Goal: Check status: Check status

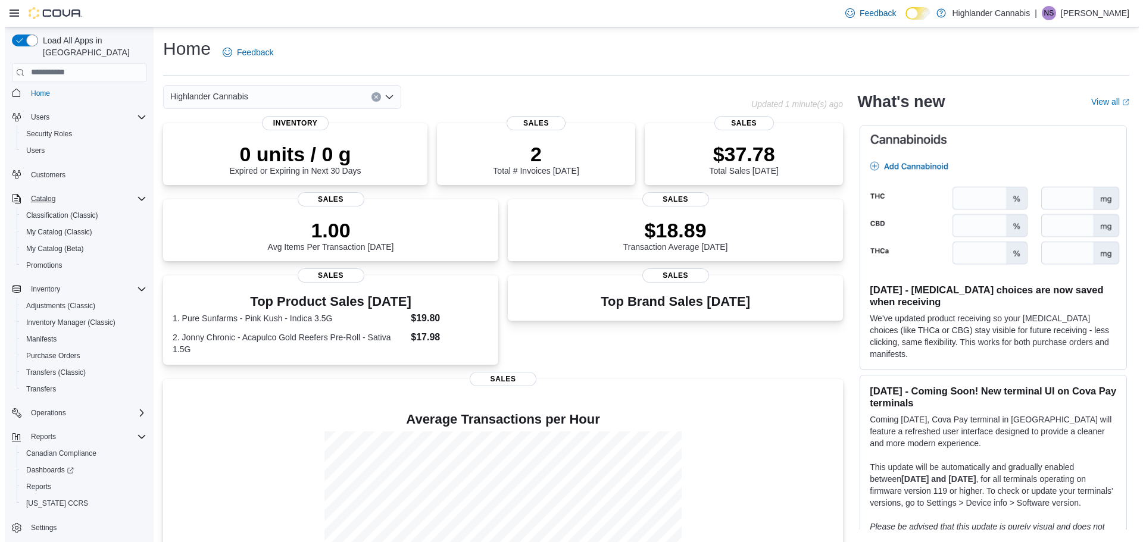
scroll to position [5, 0]
click at [136, 409] on icon "Complex example" at bounding box center [137, 412] width 4 height 7
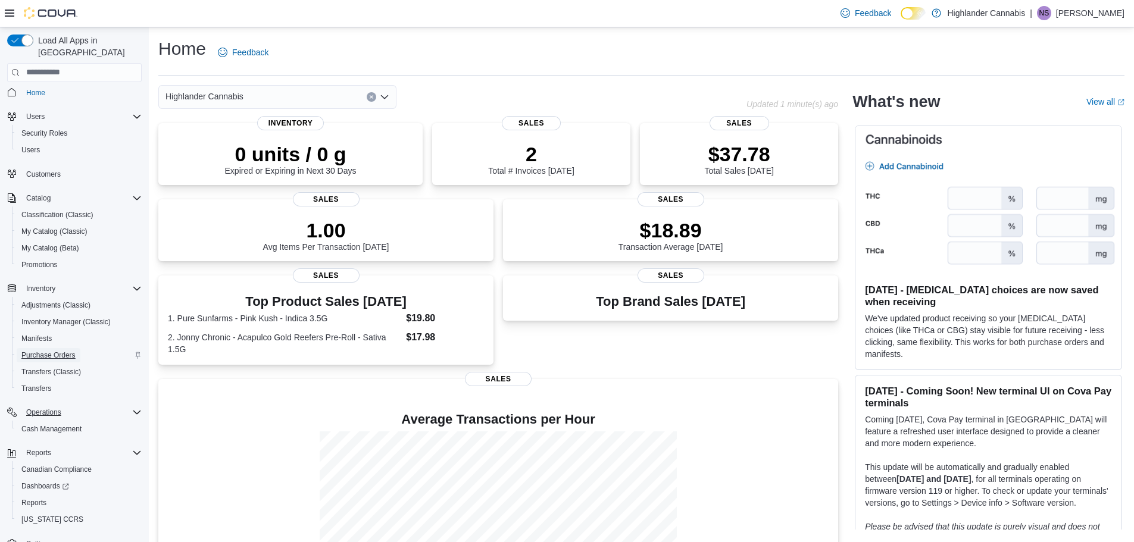
click at [54, 350] on span "Purchase Orders" at bounding box center [48, 355] width 54 height 10
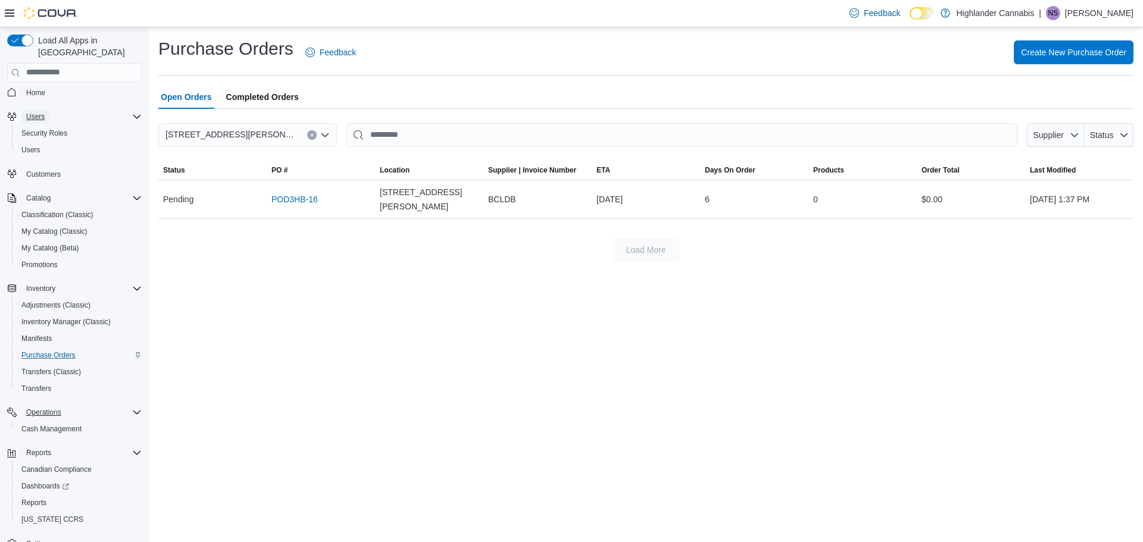
click at [40, 112] on span "Users" at bounding box center [35, 117] width 18 height 10
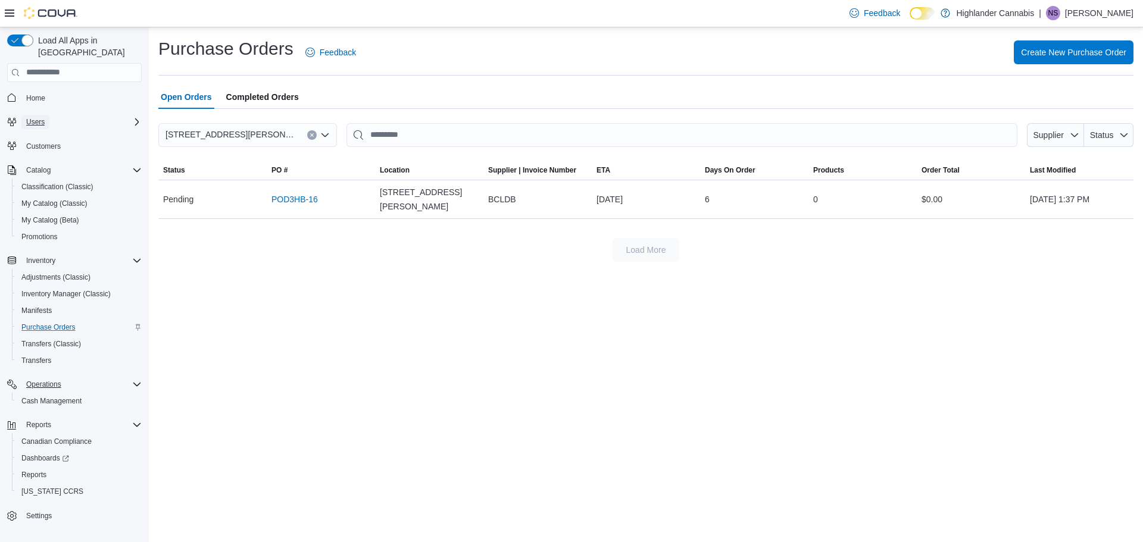
click at [40, 117] on span "Users" at bounding box center [35, 122] width 18 height 10
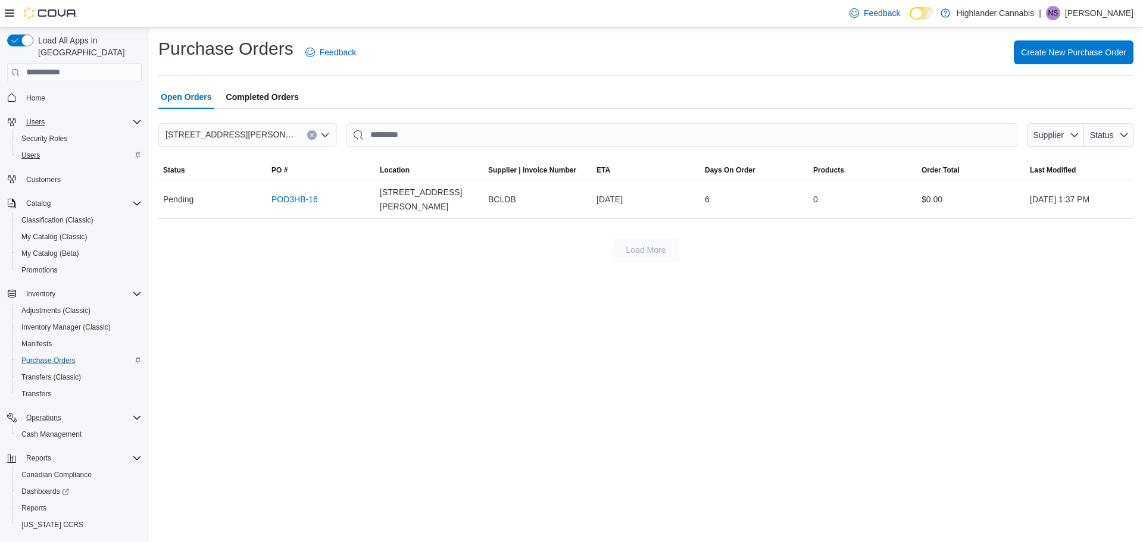
scroll to position [22, 0]
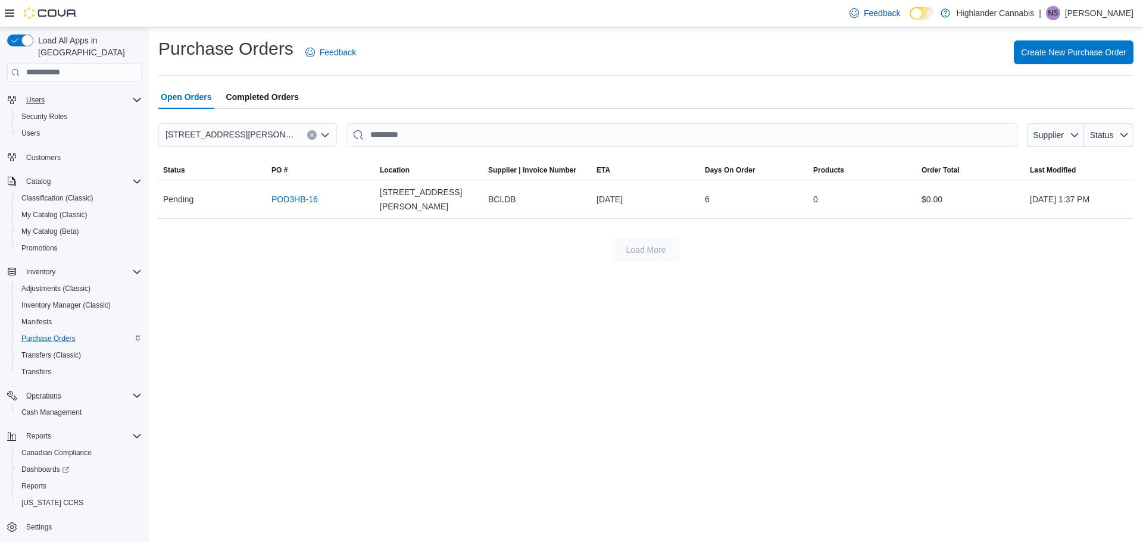
click at [247, 101] on span "Completed Orders" at bounding box center [262, 97] width 73 height 24
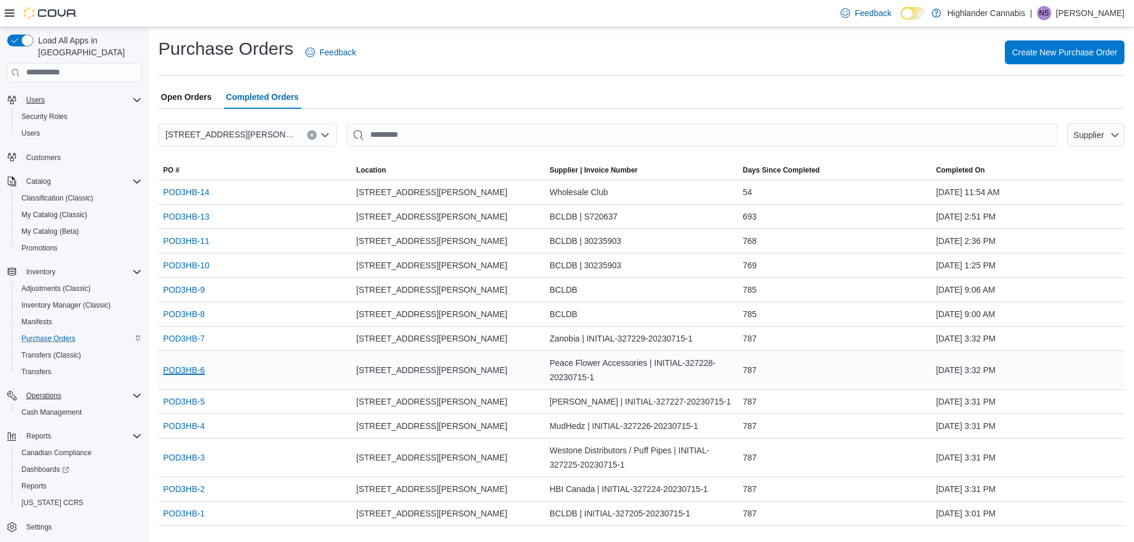
click at [192, 371] on link "POD3HB-6" at bounding box center [184, 370] width 42 height 14
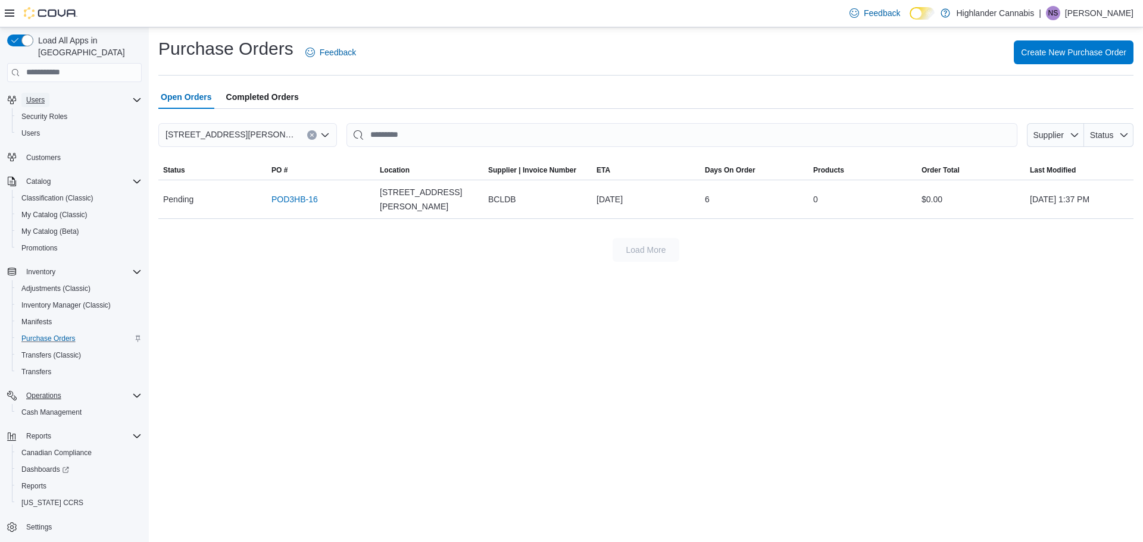
click at [37, 95] on span "Users" at bounding box center [35, 100] width 18 height 10
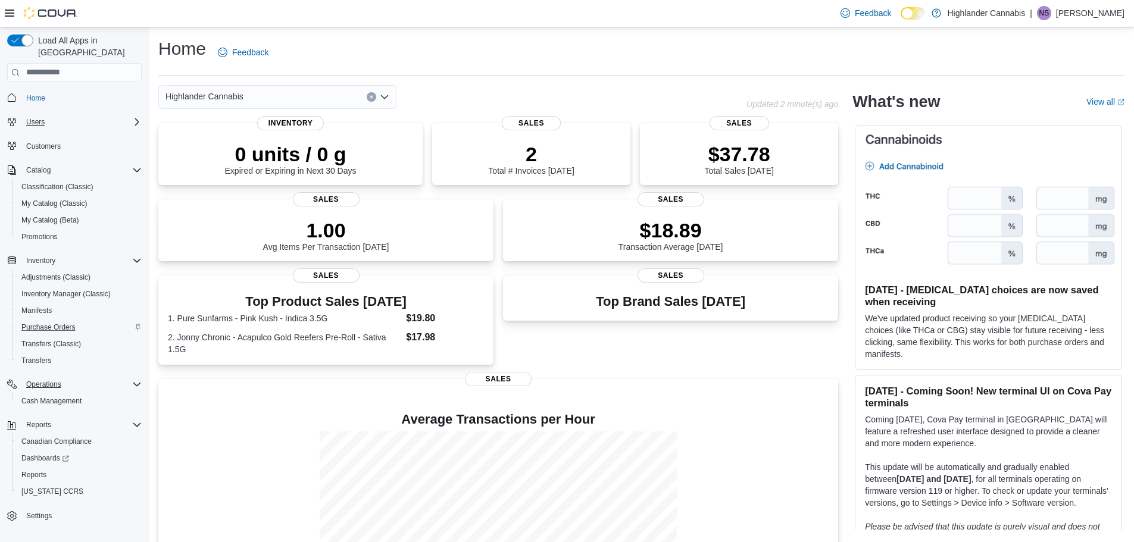
click at [159, 42] on h1 "Home" at bounding box center [182, 49] width 48 height 24
drag, startPoint x: 159, startPoint y: 42, endPoint x: 192, endPoint y: 44, distance: 32.8
click at [192, 44] on h1 "Home" at bounding box center [182, 49] width 48 height 24
click at [427, 38] on div "Home Feedback" at bounding box center [641, 52] width 966 height 31
click at [388, 98] on icon "Open list of options" at bounding box center [385, 97] width 10 height 10
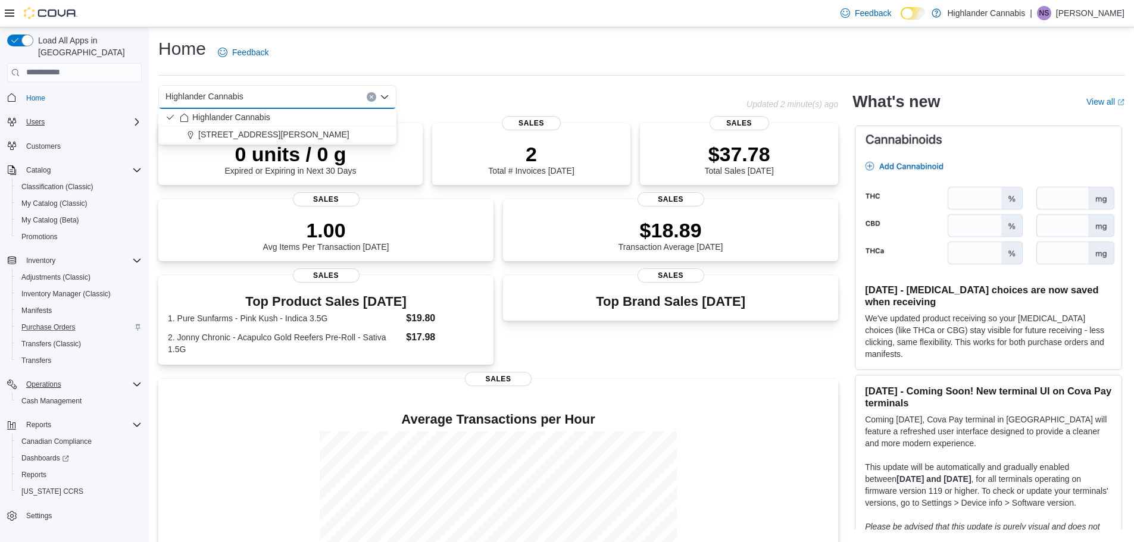
click at [427, 61] on div "Home Feedback" at bounding box center [641, 52] width 966 height 31
click at [134, 117] on icon "Complex example" at bounding box center [137, 122] width 10 height 10
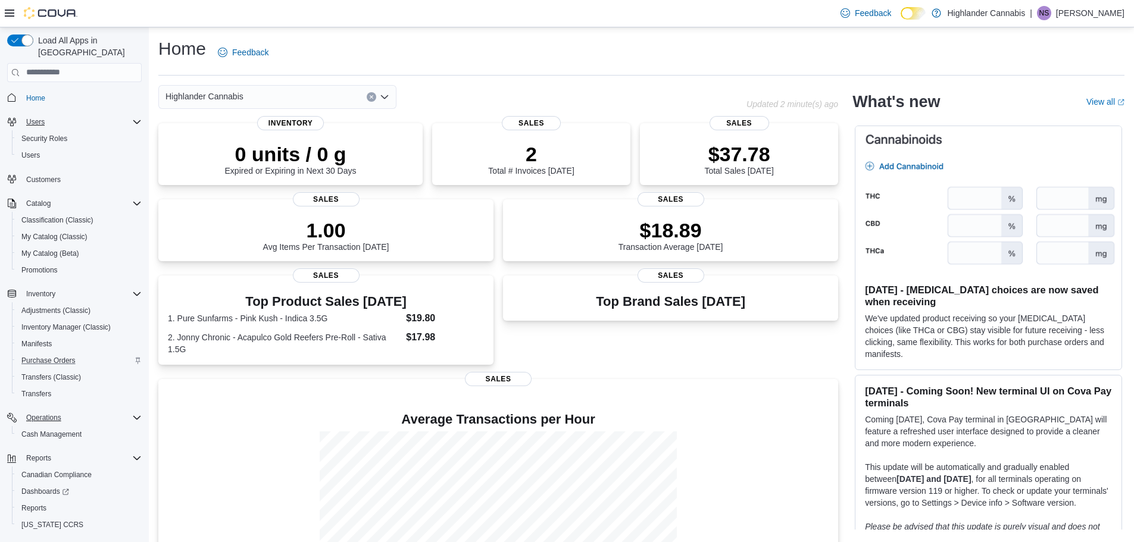
click at [134, 117] on icon "Complex example" at bounding box center [137, 122] width 10 height 10
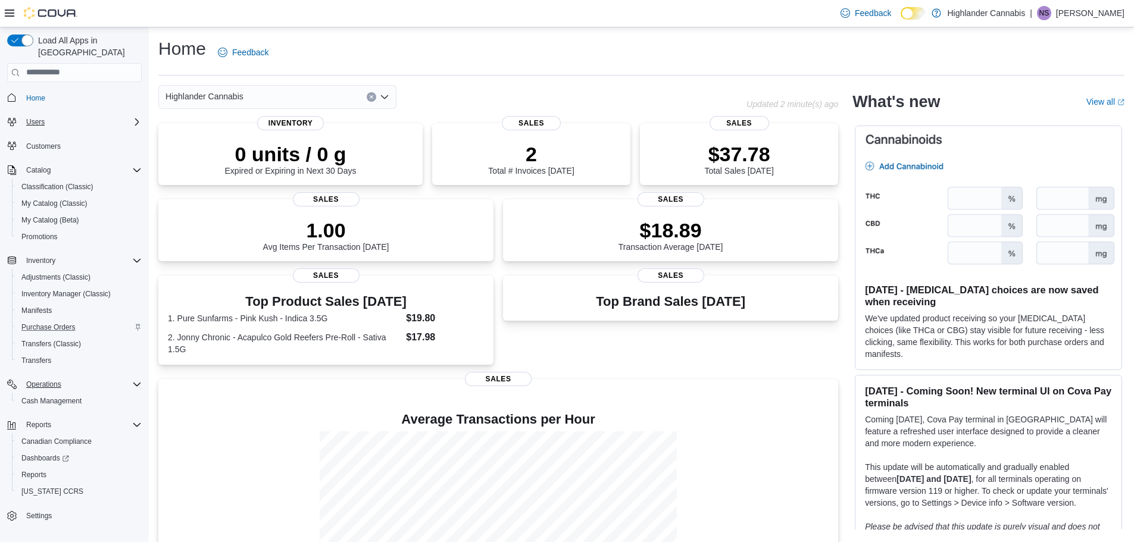
click at [134, 117] on icon "Complex example" at bounding box center [137, 122] width 10 height 10
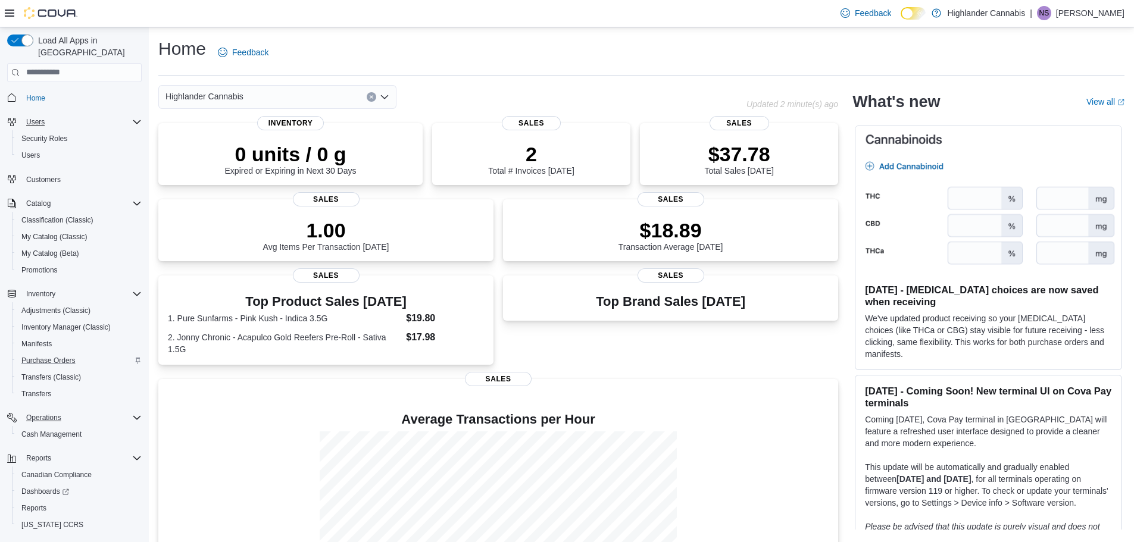
click at [134, 117] on icon "Complex example" at bounding box center [137, 122] width 10 height 10
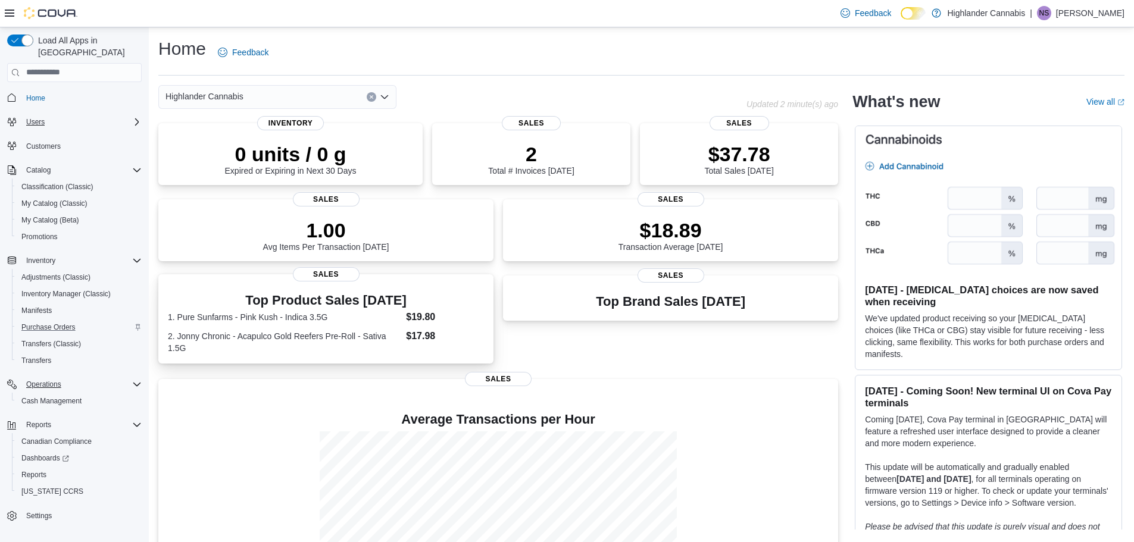
scroll to position [87, 0]
